Goal: Task Accomplishment & Management: Use online tool/utility

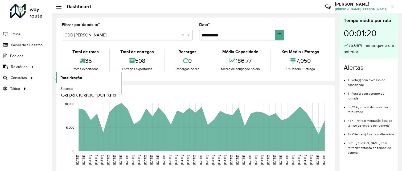
click at [62, 79] on span "Roteirização" at bounding box center [71, 78] width 22 height 6
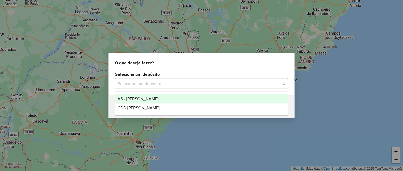
click at [225, 81] on input "text" at bounding box center [196, 84] width 157 height 6
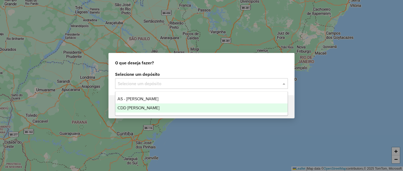
click at [169, 110] on div "CDD [PERSON_NAME]" at bounding box center [201, 107] width 172 height 9
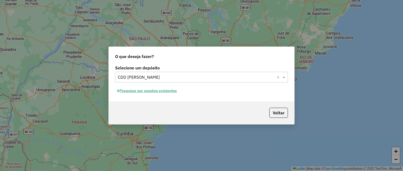
click at [163, 89] on button "Pesquisar por sessões existentes" at bounding box center [147, 91] width 64 height 8
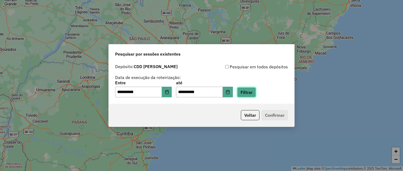
click at [256, 92] on button "Filtrar" at bounding box center [246, 92] width 19 height 10
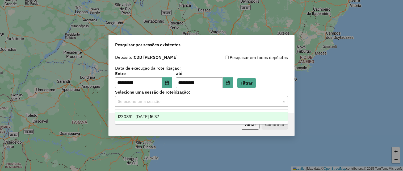
click at [219, 102] on input "text" at bounding box center [196, 101] width 157 height 6
click at [205, 115] on div "1230891 - 18/08/2025 16:37" at bounding box center [201, 116] width 172 height 9
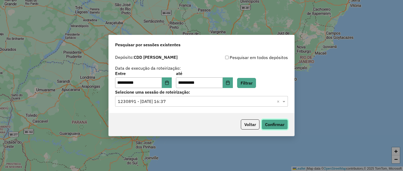
click at [276, 125] on button "Confirmar" at bounding box center [275, 124] width 26 height 10
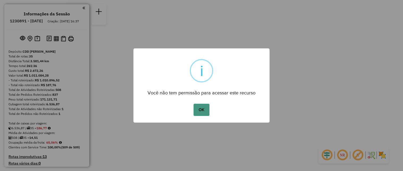
click at [200, 115] on button "OK" at bounding box center [202, 110] width 16 height 12
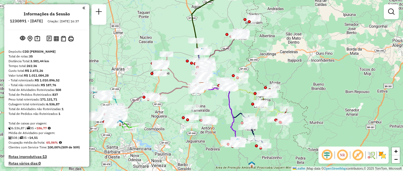
scroll to position [319, 0]
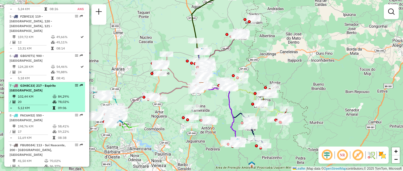
click at [43, 101] on td "20" at bounding box center [35, 101] width 35 height 5
select select "**********"
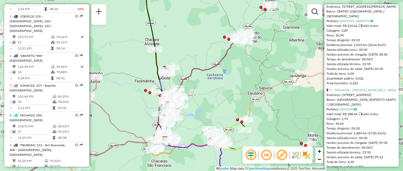
scroll to position [1559, 0]
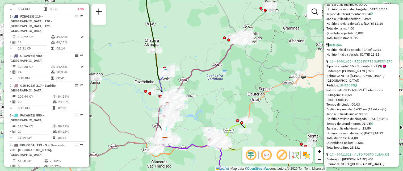
click at [399, 132] on div "Janela de atendimento Grade de atendimento Capacidade Transportadoras Veículos …" at bounding box center [201, 85] width 403 height 171
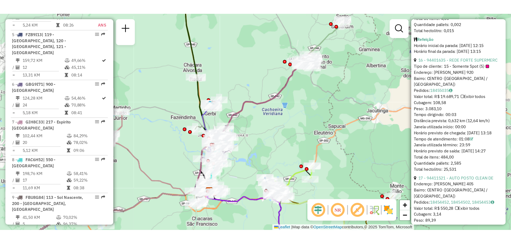
scroll to position [1587, 0]
